Goal: Task Accomplishment & Management: Use online tool/utility

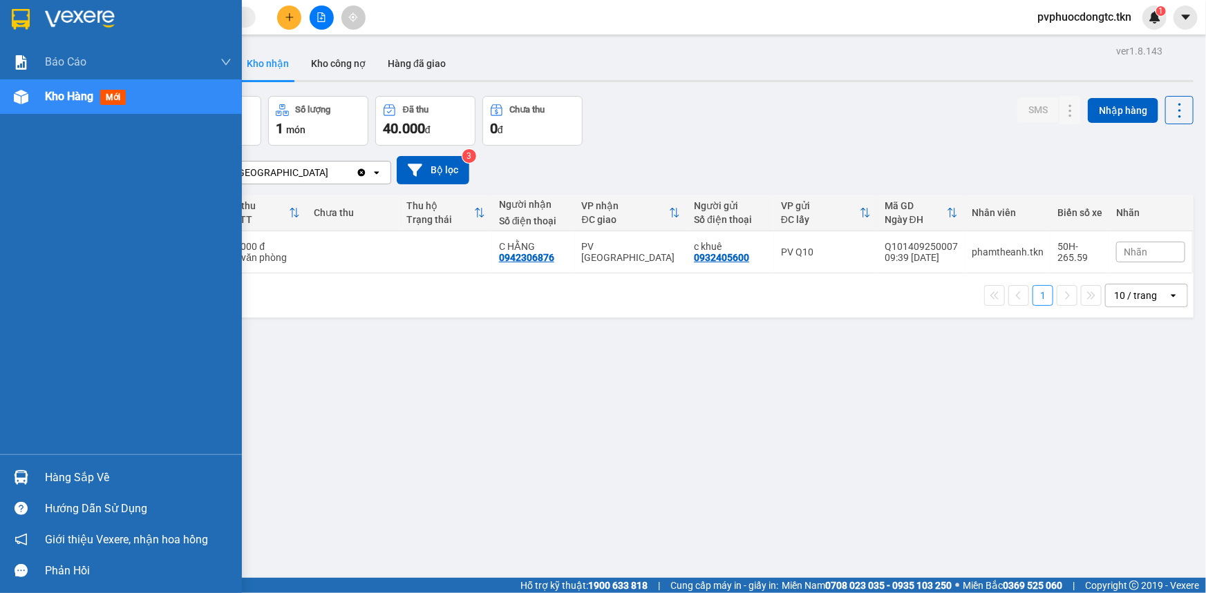
click at [94, 465] on div "Hàng sắp về" at bounding box center [121, 477] width 242 height 31
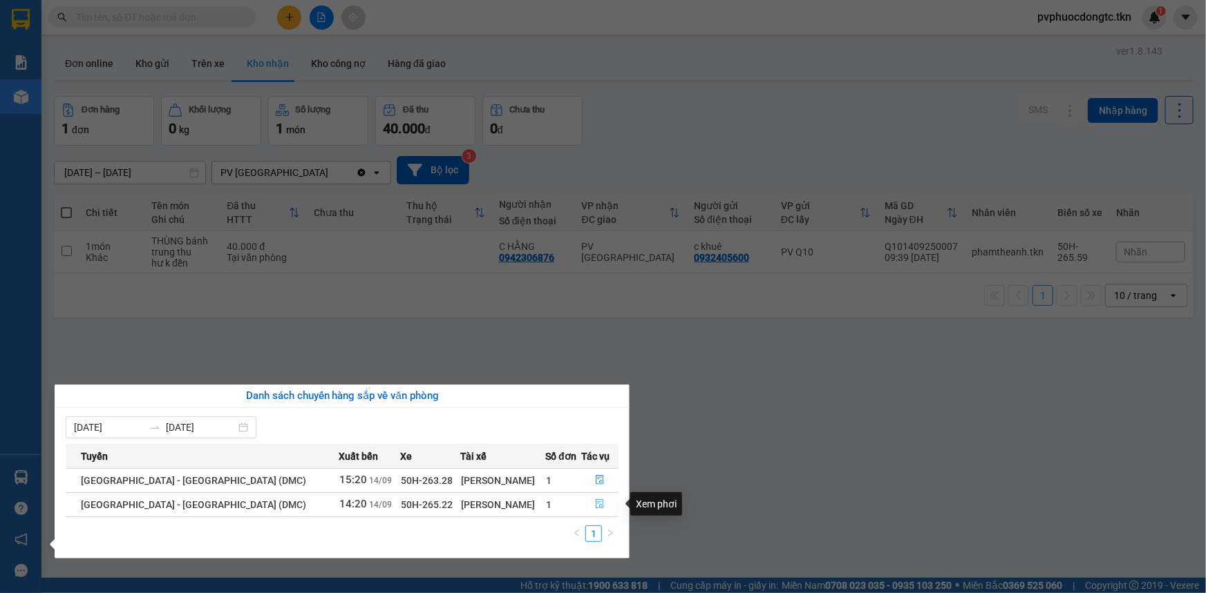
click at [587, 508] on button "button" at bounding box center [600, 505] width 36 height 22
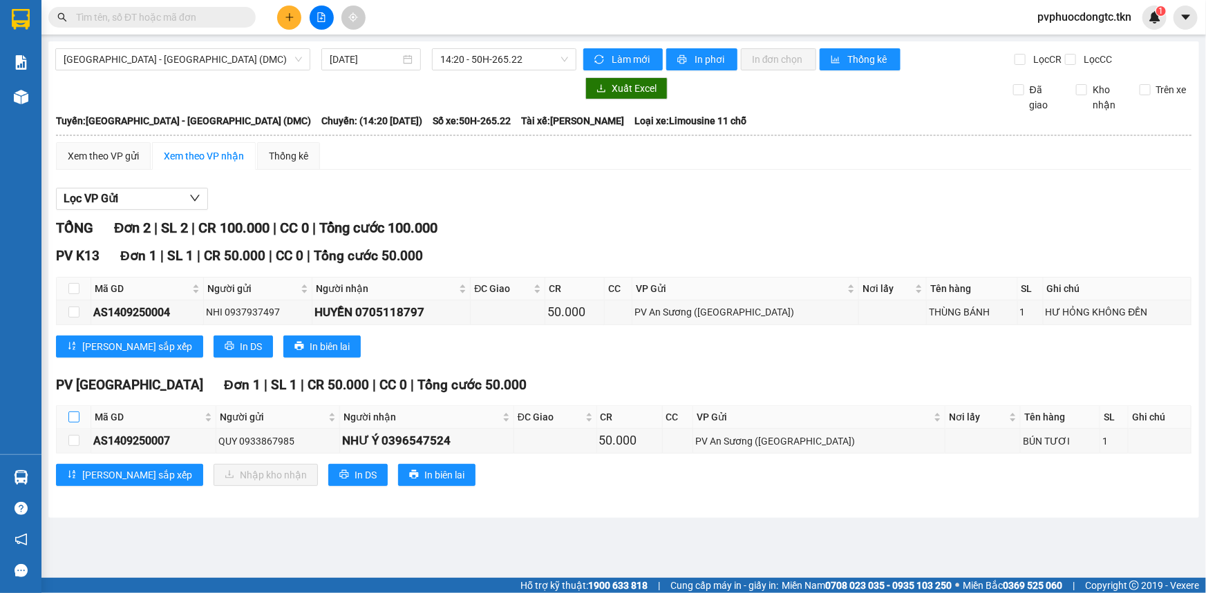
click at [77, 419] on input "checkbox" at bounding box center [73, 417] width 11 height 11
checkbox input "true"
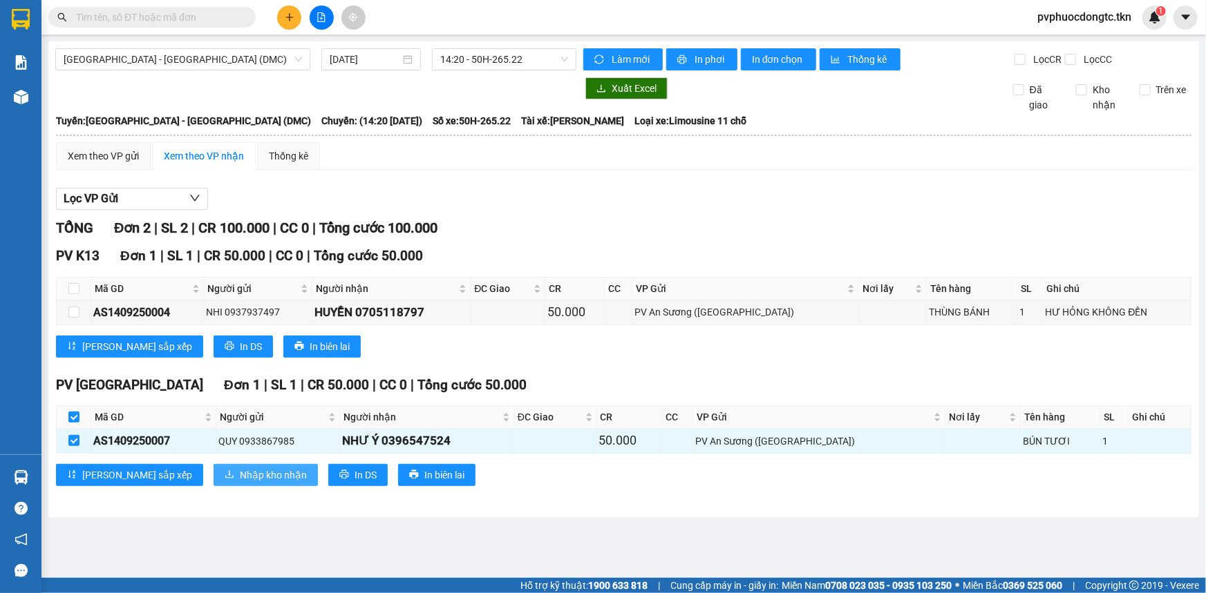
click at [240, 472] on span "Nhập kho nhận" at bounding box center [273, 475] width 67 height 15
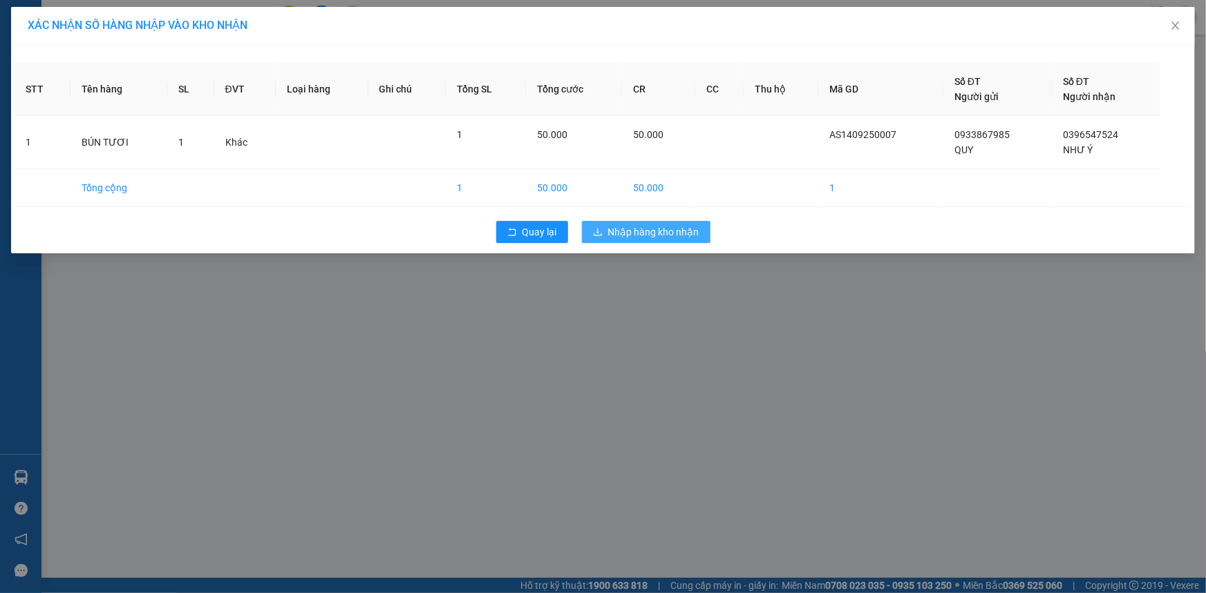
click at [645, 230] on span "Nhập hàng kho nhận" at bounding box center [653, 232] width 91 height 15
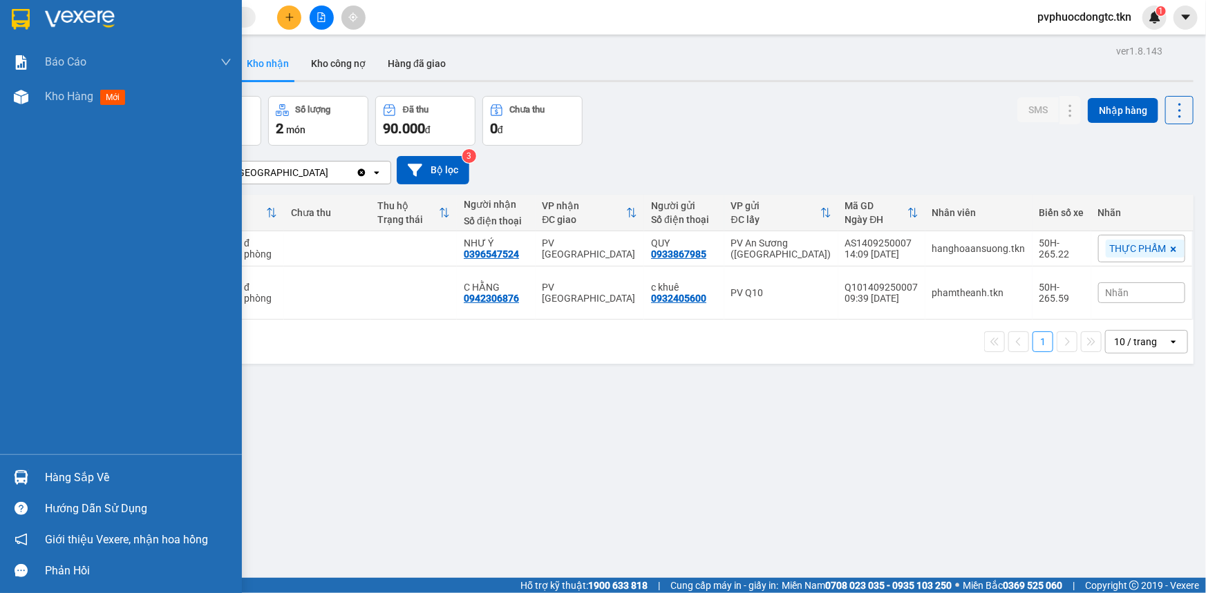
click at [79, 470] on div "Hàng sắp về" at bounding box center [138, 478] width 187 height 21
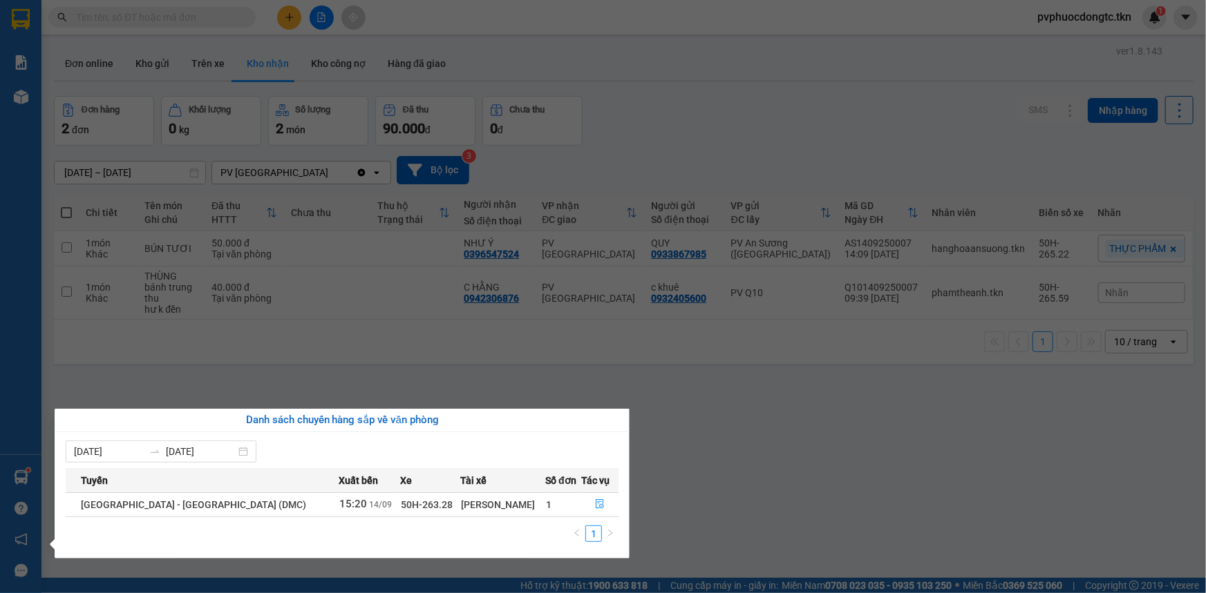
click at [725, 428] on section "Kết quả tìm kiếm ( 0 ) Bộ lọc No Data pvphuocdongtc.tkn 1 Báo cáo Mẫu 1: Báo cá…" at bounding box center [603, 296] width 1206 height 593
